Goal: Task Accomplishment & Management: Use online tool/utility

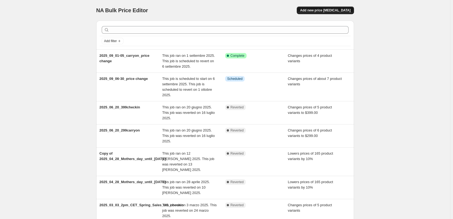
click at [338, 9] on span "Add new price change job" at bounding box center [325, 10] width 50 height 4
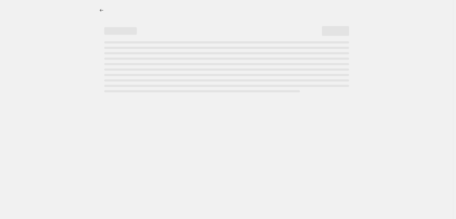
select select "percentage"
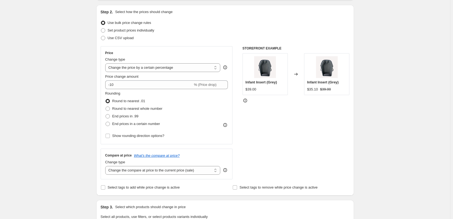
scroll to position [54, 0]
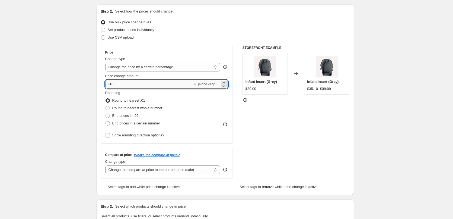
click at [127, 87] on input "-10" at bounding box center [149, 84] width 88 height 9
drag, startPoint x: 130, startPoint y: 86, endPoint x: 111, endPoint y: 81, distance: 19.9
click at [111, 81] on input "-10" at bounding box center [149, 84] width 88 height 9
type input "-40"
click at [368, 93] on div "Create new price change job. This page is ready Create new price change job Dra…" at bounding box center [225, 218] width 450 height 544
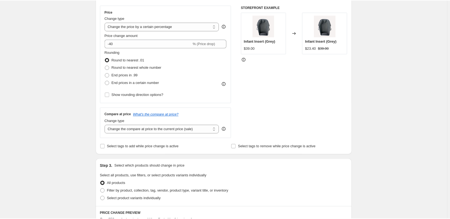
scroll to position [0, 0]
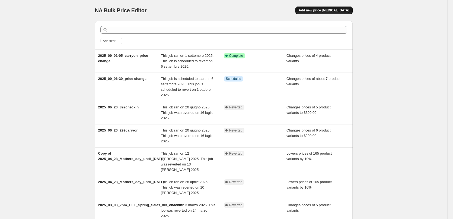
click at [323, 12] on span "Add new price [MEDICAL_DATA]" at bounding box center [324, 10] width 50 height 4
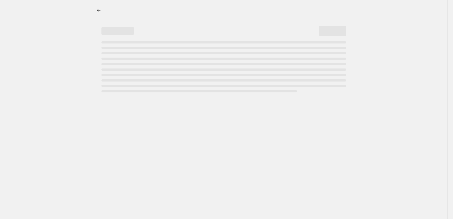
select select "percentage"
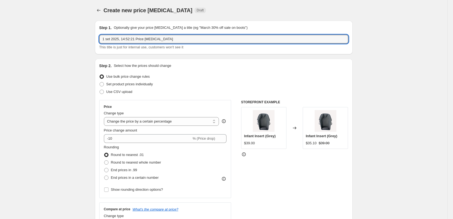
drag, startPoint x: 180, startPoint y: 37, endPoint x: 82, endPoint y: 36, distance: 98.2
click at [121, 38] on input "2025_09_02_price change" at bounding box center [223, 39] width 249 height 9
drag, startPoint x: 158, startPoint y: 40, endPoint x: 130, endPoint y: 37, distance: 28.6
click at [130, 37] on input "2025_09_02-05_price change" at bounding box center [223, 39] width 249 height 9
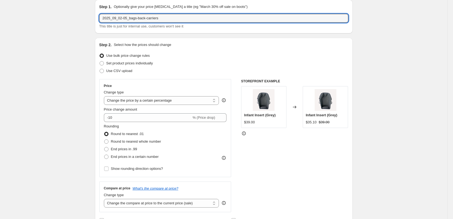
scroll to position [27, 0]
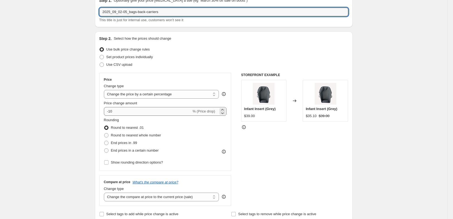
type input "2025_09_02-05_bags-back-carriers"
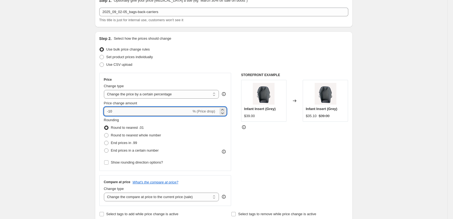
click at [123, 111] on input "-10" at bounding box center [148, 111] width 88 height 9
drag, startPoint x: 126, startPoint y: 111, endPoint x: 91, endPoint y: 107, distance: 34.7
type input "4"
type input "-40"
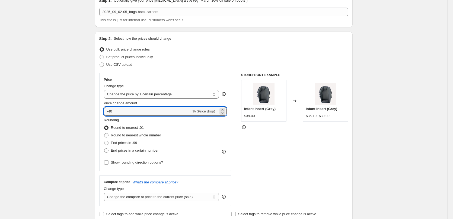
click at [209, 128] on div "Rounding Round to nearest .01 Round to nearest whole number End prices in .99 E…" at bounding box center [165, 135] width 123 height 37
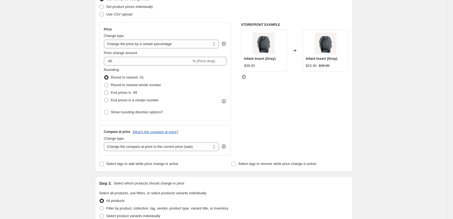
scroll to position [81, 0]
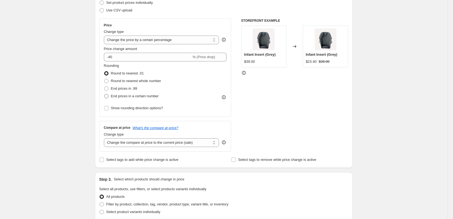
click at [113, 95] on span "End prices in a certain number" at bounding box center [135, 96] width 48 height 4
click at [104, 94] on input "End prices in a certain number" at bounding box center [104, 94] width 0 height 0
radio input "true"
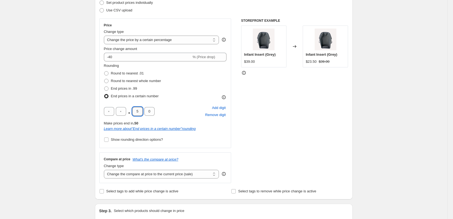
drag, startPoint x: 140, startPoint y: 110, endPoint x: 136, endPoint y: 110, distance: 4.1
click at [136, 110] on input "5" at bounding box center [137, 111] width 10 height 9
type input "0"
click at [267, 119] on div "STOREFRONT EXAMPLE Infant Insert (Grey) $39.00 Changed to Infant Insert (Grey) …" at bounding box center [294, 100] width 107 height 164
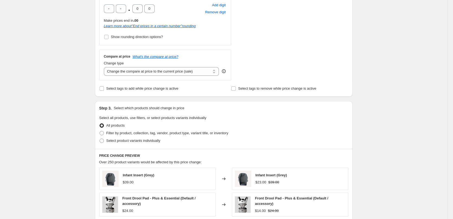
scroll to position [190, 0]
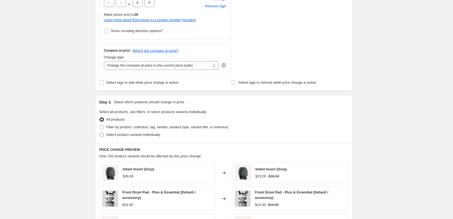
click at [123, 134] on span "Select product variants individually" at bounding box center [133, 134] width 54 height 4
click at [100, 133] on input "Select product variants individually" at bounding box center [100, 132] width 0 height 0
radio input "true"
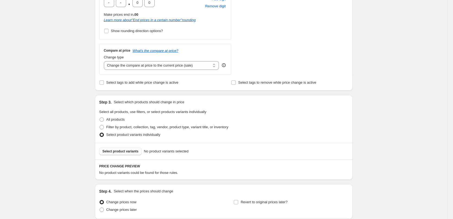
click at [119, 154] on button "Select product variants" at bounding box center [120, 151] width 43 height 8
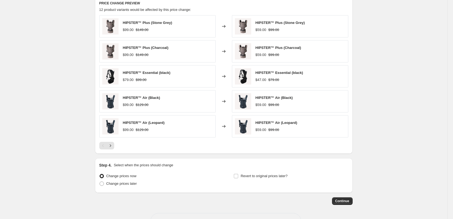
scroll to position [163, 0]
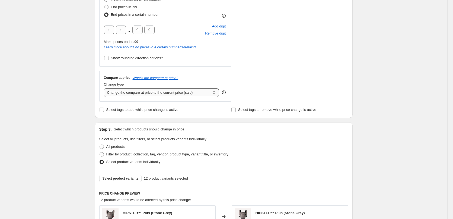
click at [200, 94] on select "Change the compare at price to the current price (sale) Change the compare at p…" at bounding box center [161, 92] width 115 height 9
click at [284, 90] on div "STOREFRONT EXAMPLE HIPSTER™ Plus (Stone Grey) $99.00 $149.00 Changed to HIPSTER…" at bounding box center [294, 19] width 107 height 164
click at [193, 97] on select "Change the compare at price to the current price (sale) Change the compare at p…" at bounding box center [161, 92] width 115 height 9
click at [266, 87] on div "STOREFRONT EXAMPLE HIPSTER™ Plus (Stone Grey) $99.00 $149.00 Changed to HIPSTER…" at bounding box center [294, 19] width 107 height 164
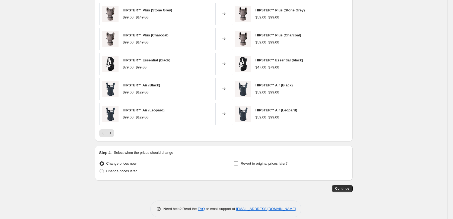
scroll to position [372, 0]
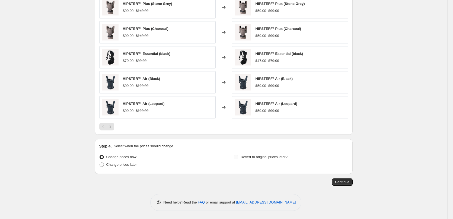
click at [258, 160] on label "Revert to original prices later?" at bounding box center [260, 157] width 54 height 8
click at [238, 159] on input "Revert to original prices later?" at bounding box center [236, 157] width 4 height 4
checkbox input "true"
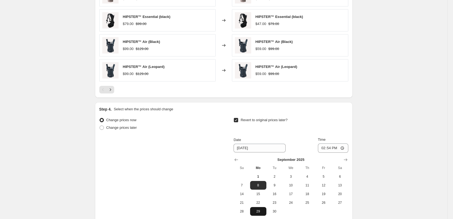
scroll to position [464, 0]
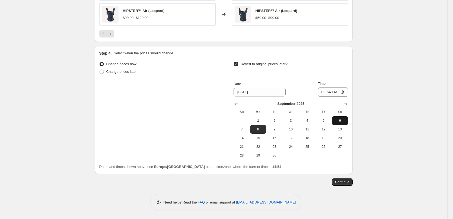
click at [341, 121] on span "6" at bounding box center [340, 120] width 12 height 4
type input "9/6/2025"
click at [329, 92] on input "14:54" at bounding box center [333, 91] width 30 height 9
type input "00:30"
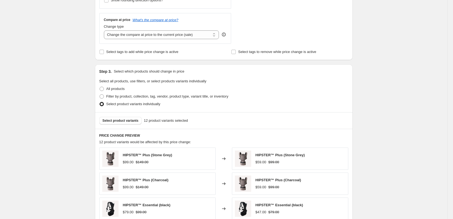
scroll to position [356, 0]
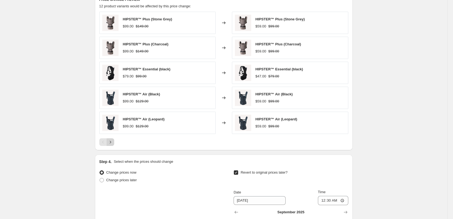
click at [111, 143] on icon "Next" at bounding box center [110, 141] width 5 height 5
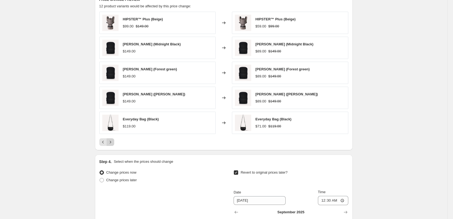
click at [111, 143] on icon "Next" at bounding box center [110, 141] width 5 height 5
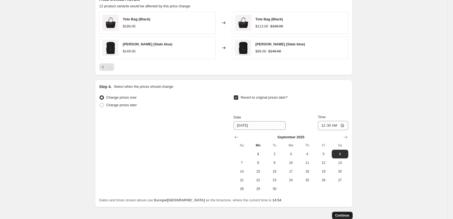
click at [341, 213] on span "Continue" at bounding box center [342, 215] width 14 height 4
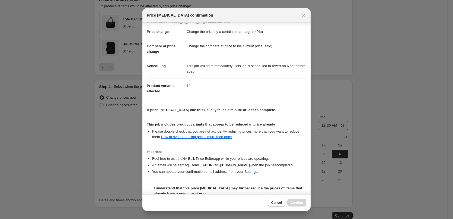
scroll to position [15, 0]
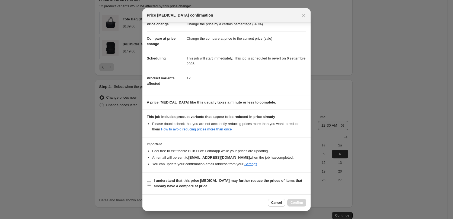
click at [148, 184] on input "I understand that this price change job may further reduce the prices of items …" at bounding box center [149, 183] width 4 height 4
checkbox input "true"
click at [301, 202] on span "Confirm" at bounding box center [296, 202] width 12 height 4
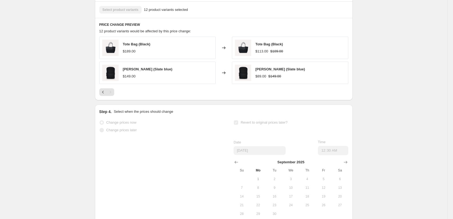
scroll to position [370, 0]
select select "percentage"
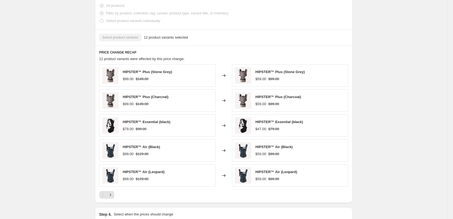
scroll to position [0, 0]
